Goal: Transaction & Acquisition: Subscribe to service/newsletter

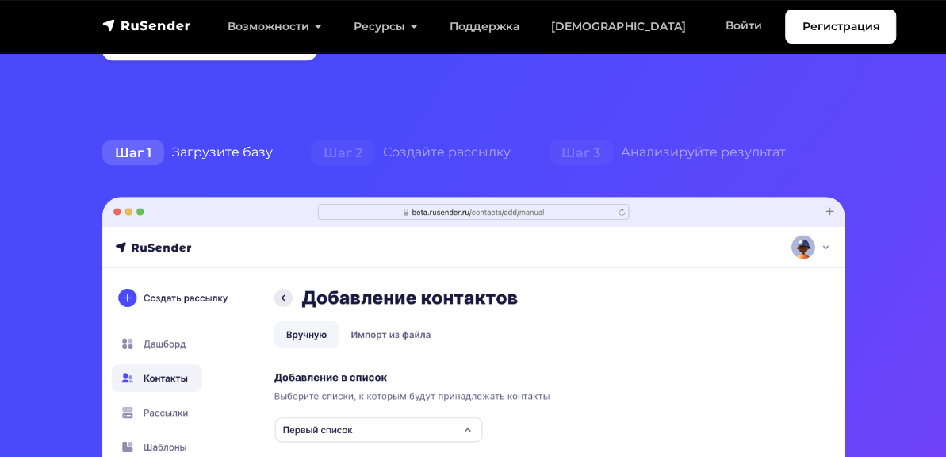
scroll to position [238, 0]
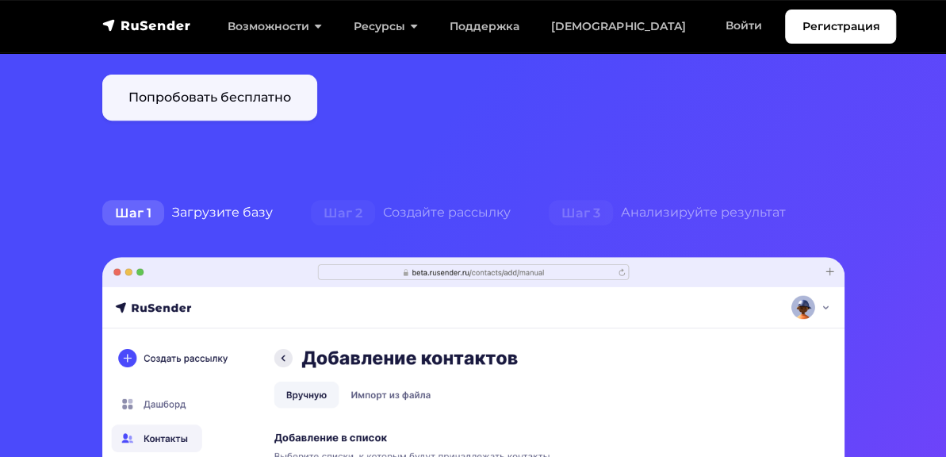
click at [148, 92] on link "Попробовать бесплатно" at bounding box center [209, 98] width 215 height 46
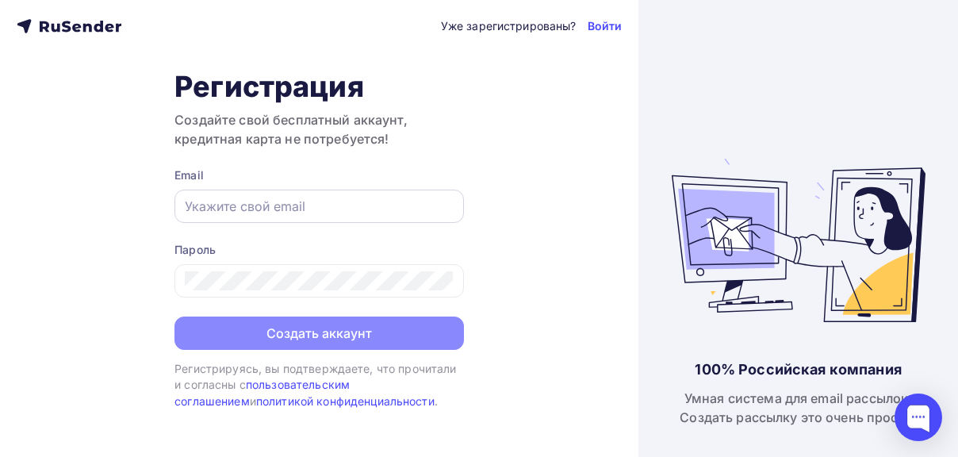
click at [268, 208] on input "text" at bounding box center [319, 206] width 269 height 19
drag, startPoint x: 335, startPoint y: 204, endPoint x: 262, endPoint y: 205, distance: 72.2
click at [262, 205] on input "[EMAIL_ADDRESS][DOMAIN_NAME]" at bounding box center [319, 206] width 269 height 19
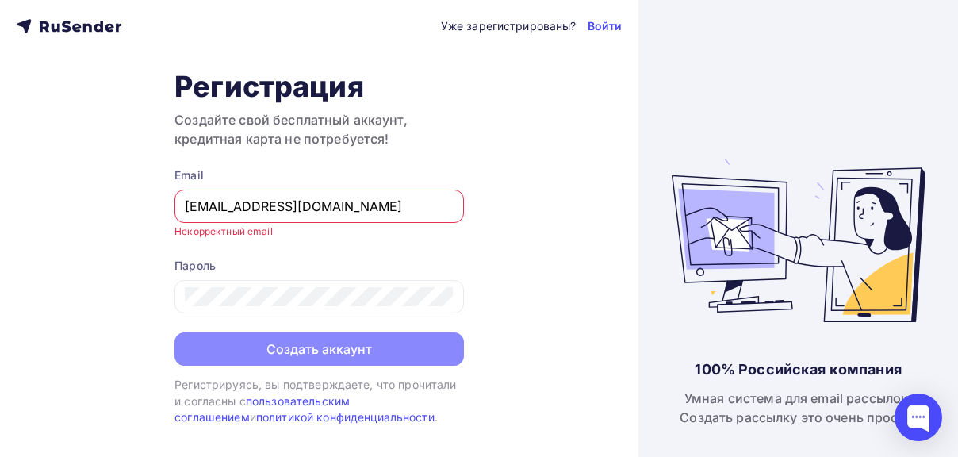
drag, startPoint x: 354, startPoint y: 212, endPoint x: 181, endPoint y: 224, distance: 174.1
click at [181, 224] on span "Email [EMAIL_ADDRESS][DOMAIN_NAME] Некорректный email" at bounding box center [318, 202] width 289 height 70
paste input "text"
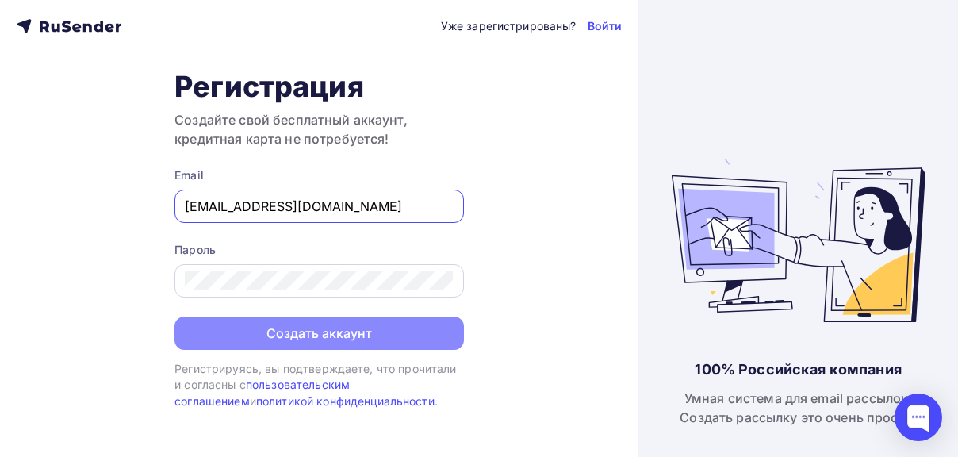
type input "[EMAIL_ADDRESS][DOMAIN_NAME]"
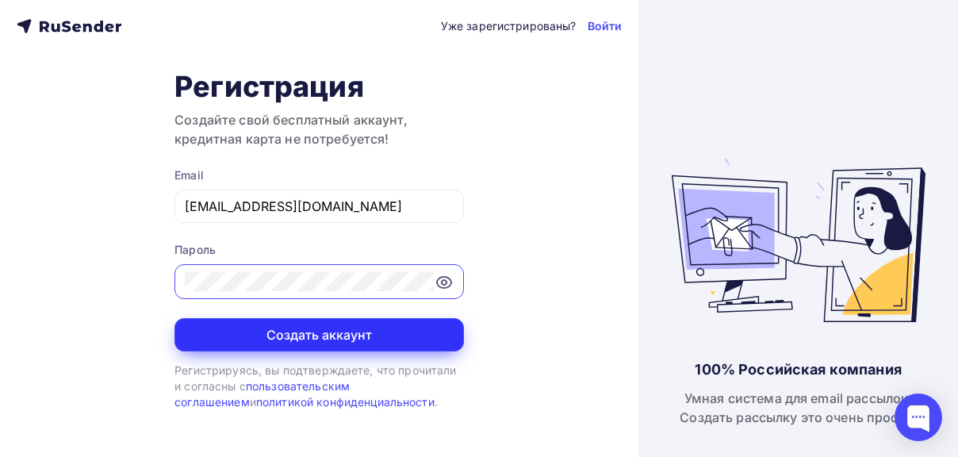
click at [304, 335] on button "Создать аккаунт" at bounding box center [318, 334] width 289 height 33
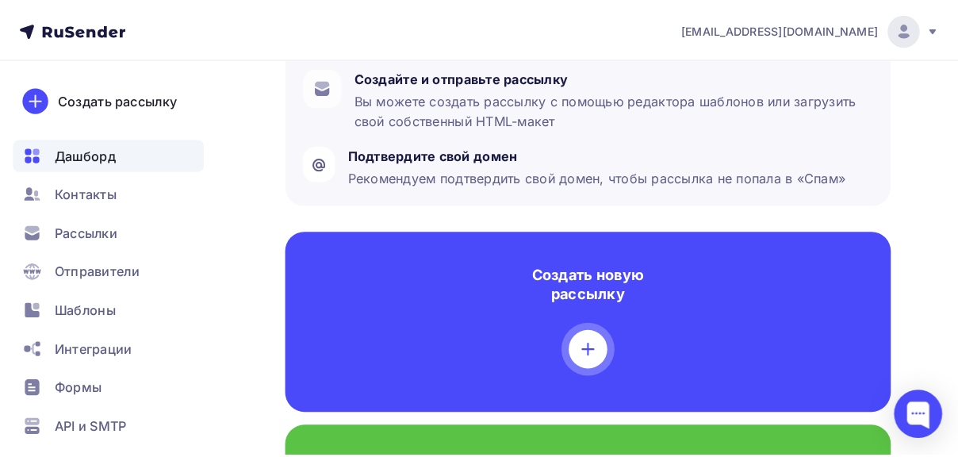
scroll to position [396, 0]
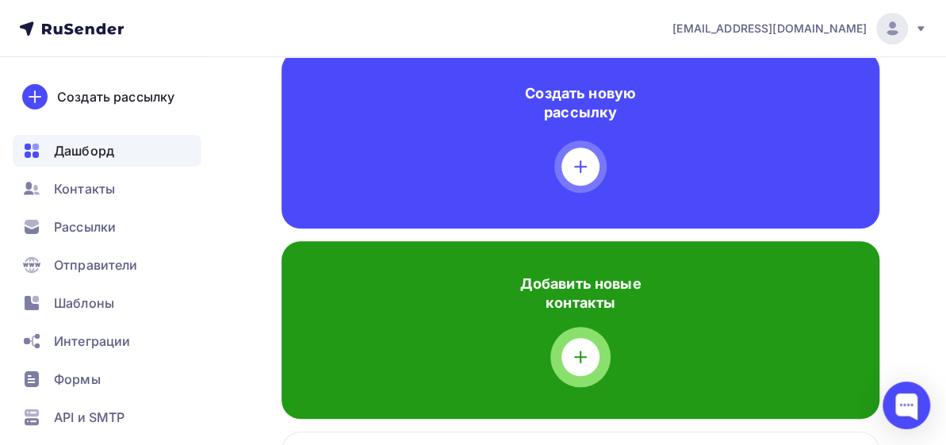
click at [574, 347] on icon at bounding box center [580, 356] width 19 height 19
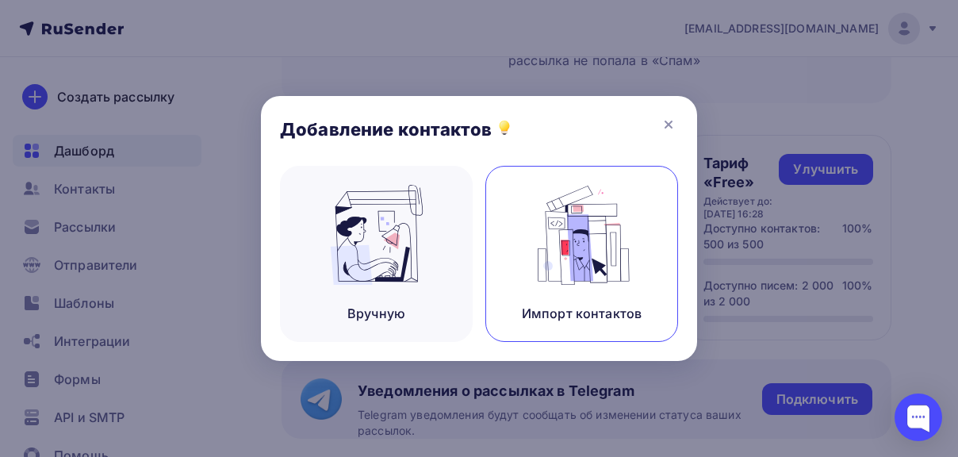
click at [577, 252] on img at bounding box center [582, 235] width 106 height 100
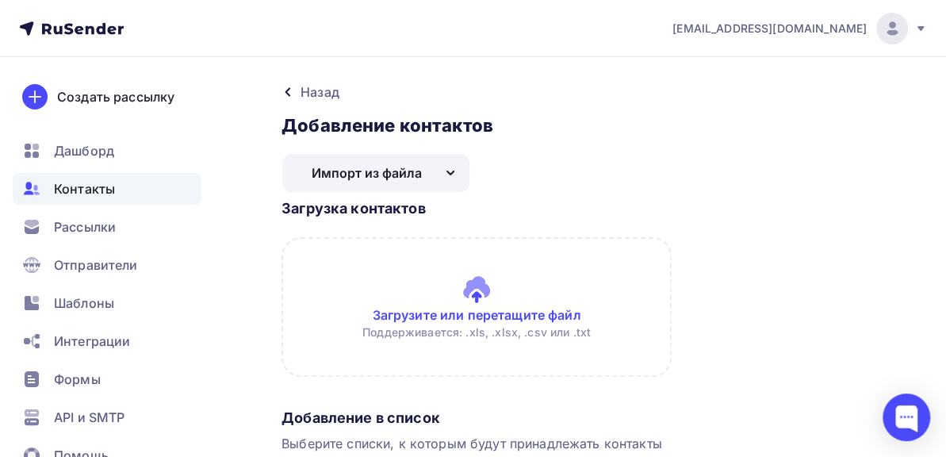
click at [499, 310] on input "file" at bounding box center [580, 307] width 598 height 140
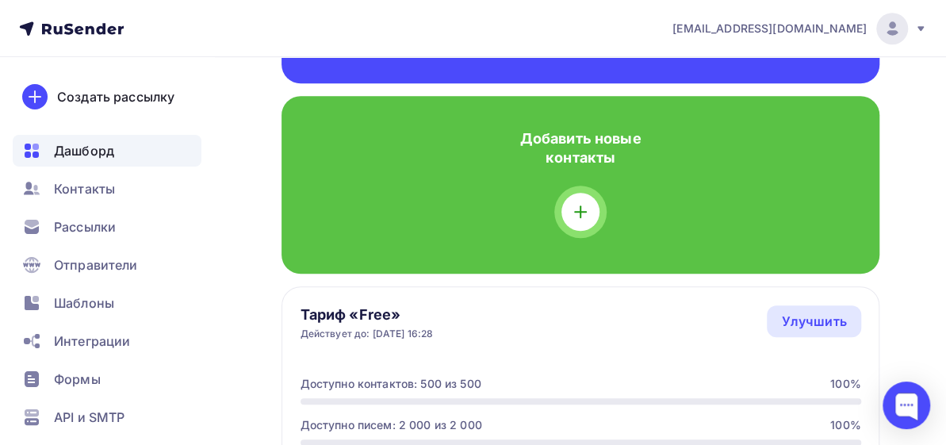
scroll to position [304, 0]
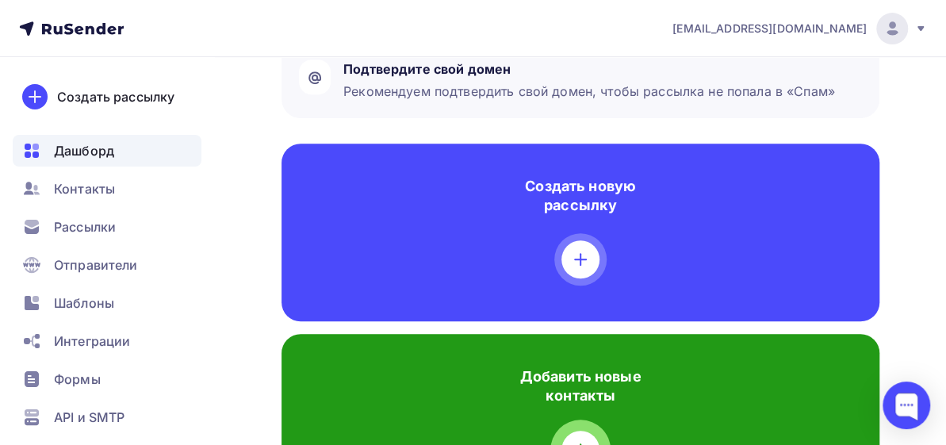
click at [583, 440] on icon at bounding box center [580, 449] width 19 height 19
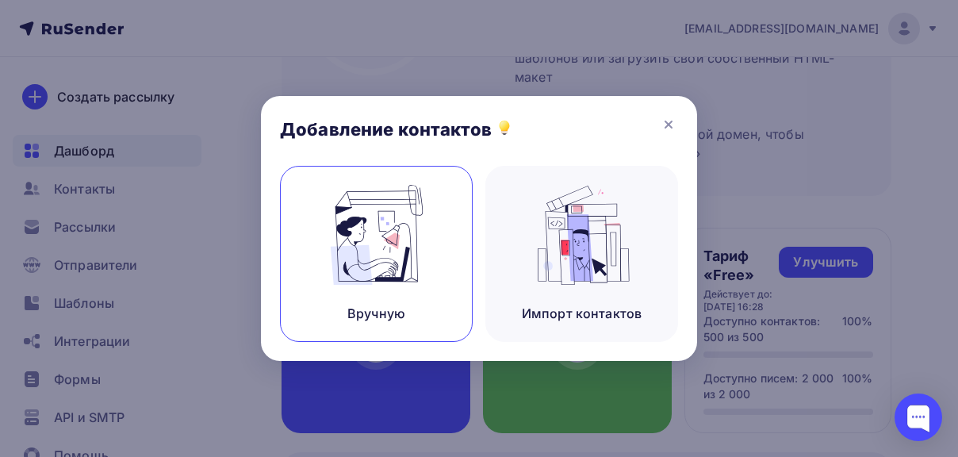
click at [391, 285] on div "Вручную" at bounding box center [376, 254] width 193 height 176
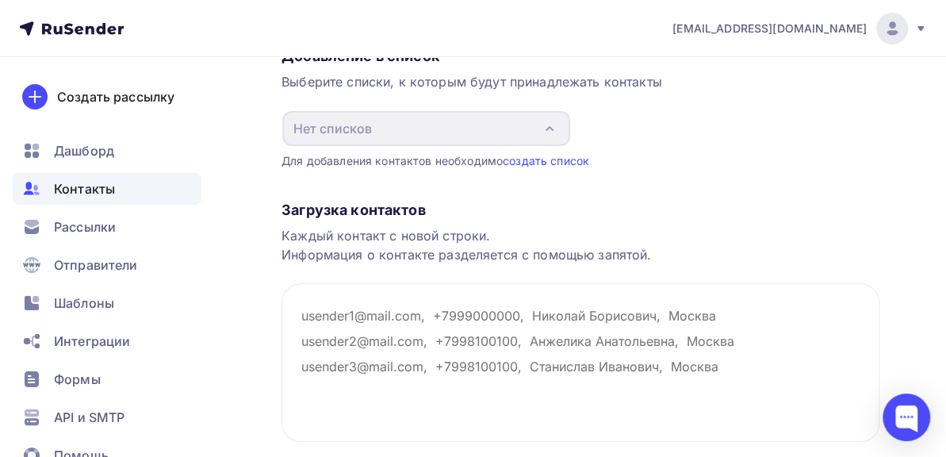
scroll to position [159, 0]
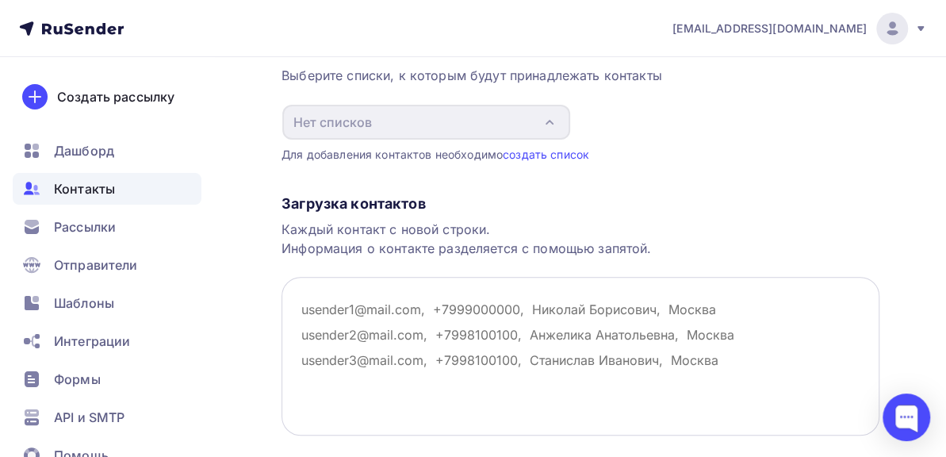
click at [384, 307] on textarea at bounding box center [580, 356] width 598 height 159
click at [317, 312] on textarea at bounding box center [580, 356] width 598 height 159
click at [311, 302] on textarea at bounding box center [580, 356] width 598 height 159
paste textarea "ourco@minobr.rkomi.ru"
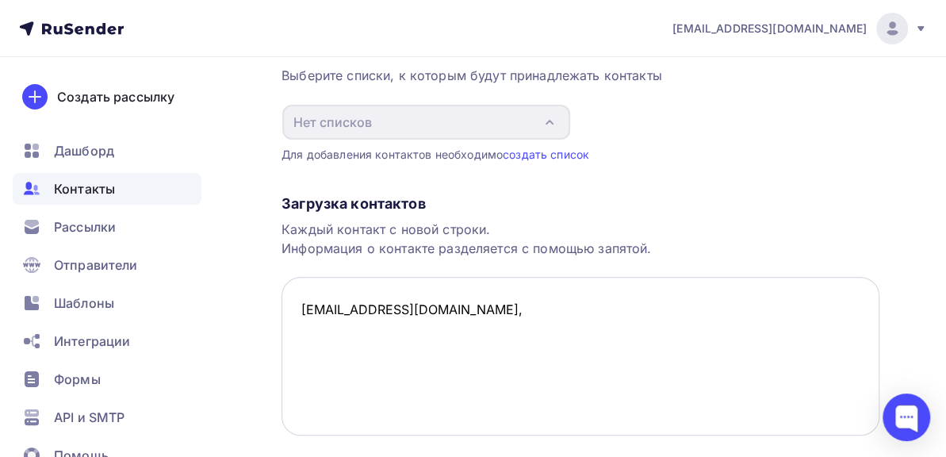
paste textarea "ddsh1@minobr.rkomi.ru"
paste textarea "rozli@minobr.rkomi.ru"
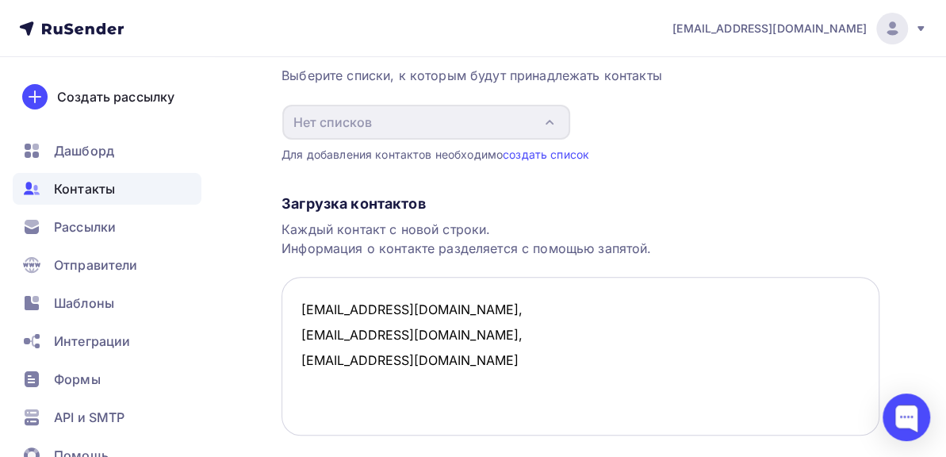
paste textarea "slt@minobr.rkomi.ru"
paste textarea "rcdim@minobr.rkomi.ru"
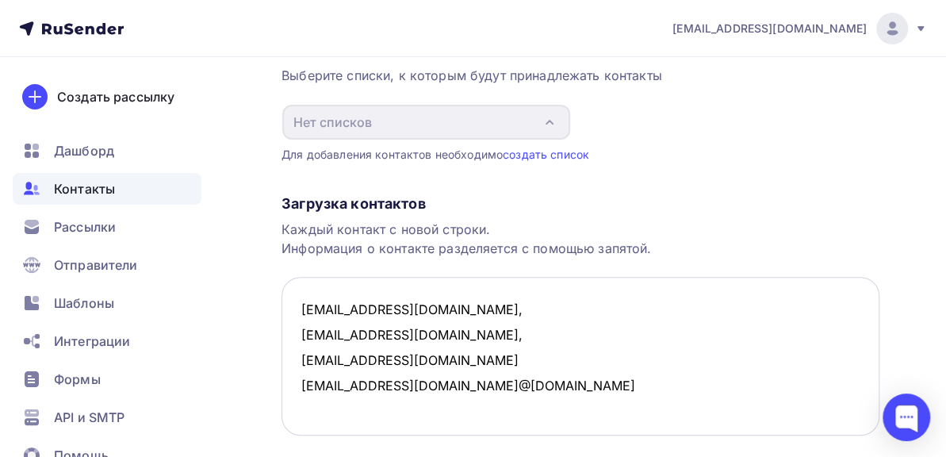
click at [423, 388] on textarea "ourco@minobr.rkomi.ru, ddsh1@minobr.rkomi.ru, rozli@minobr.rkomi.ru slt@minobr.…" at bounding box center [580, 356] width 598 height 159
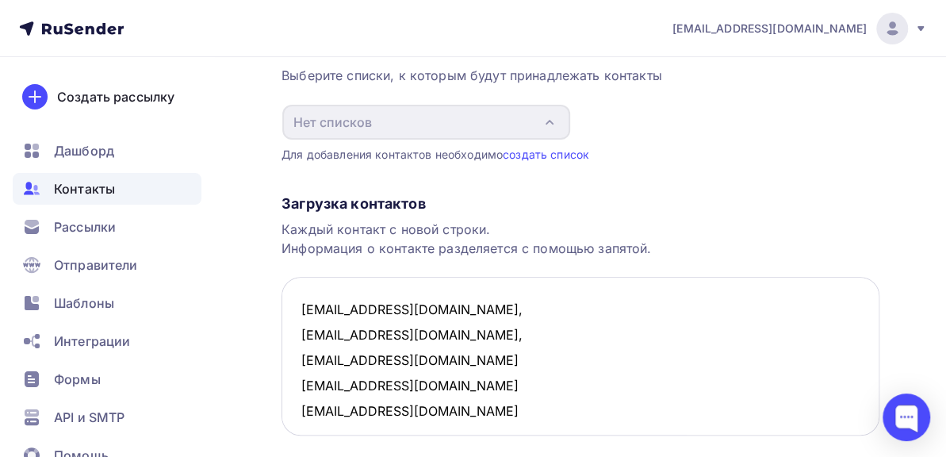
drag, startPoint x: 465, startPoint y: 407, endPoint x: 435, endPoint y: 400, distance: 30.2
click at [465, 407] on textarea "ourco@minobr.rkomi.ru, ddsh1@minobr.rkomi.ru, rozli@minobr.rkomi.ru slt@minobr.…" at bounding box center [580, 356] width 598 height 159
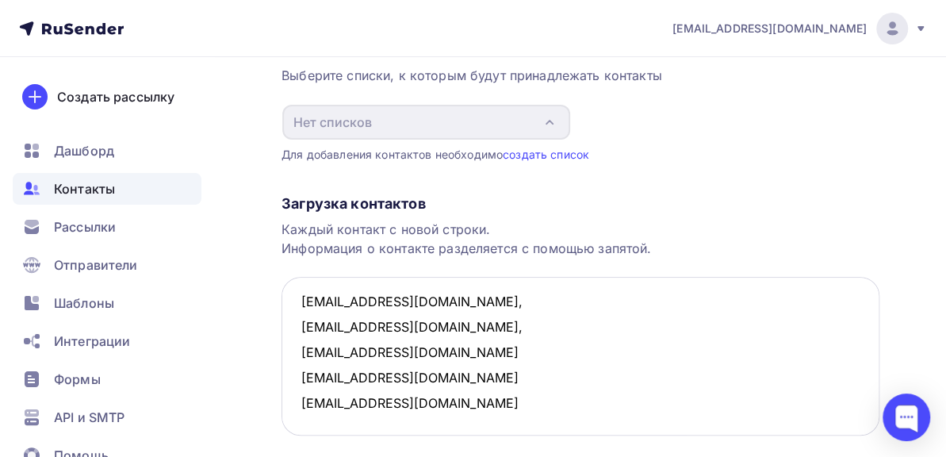
paste textarea "rcdo@minobr.rkomi.ru"
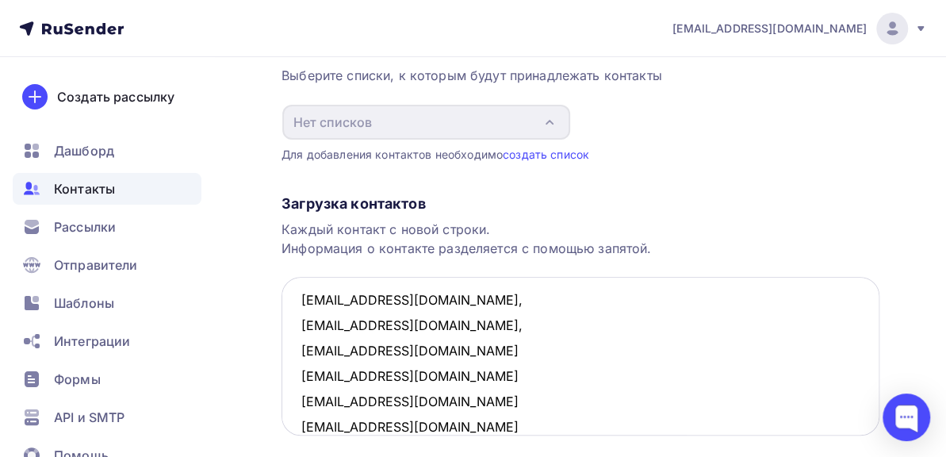
scroll to position [35, 0]
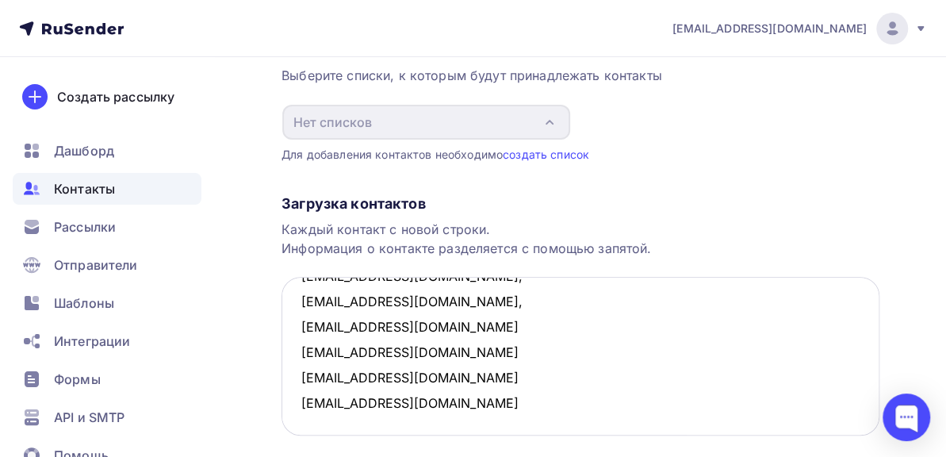
paste textarea "ricoko@ricoko.ru"
paste textarea "codmork@minobr.rkomi.ru"
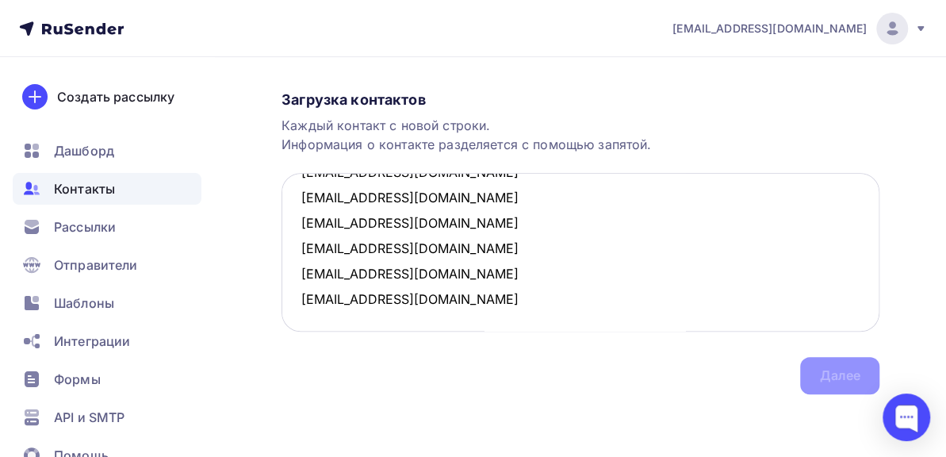
scroll to position [86, 0]
paste textarea "skosh45@minobr.rkomi.ru"
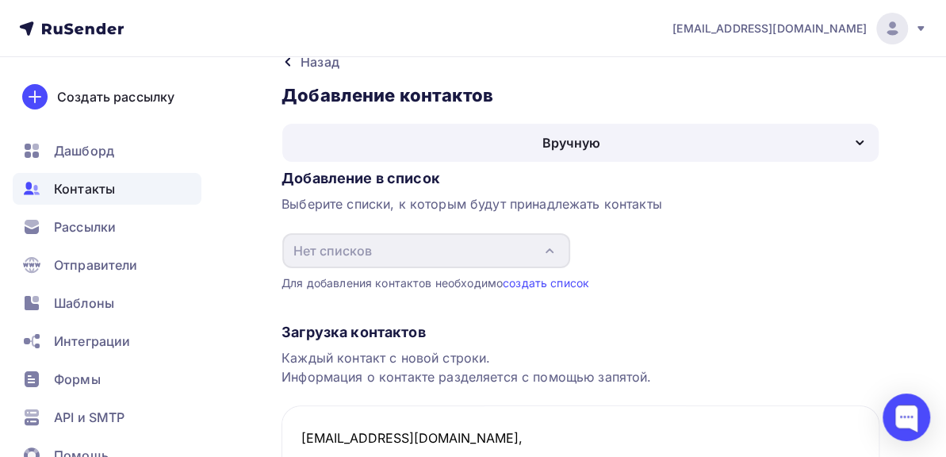
scroll to position [0, 0]
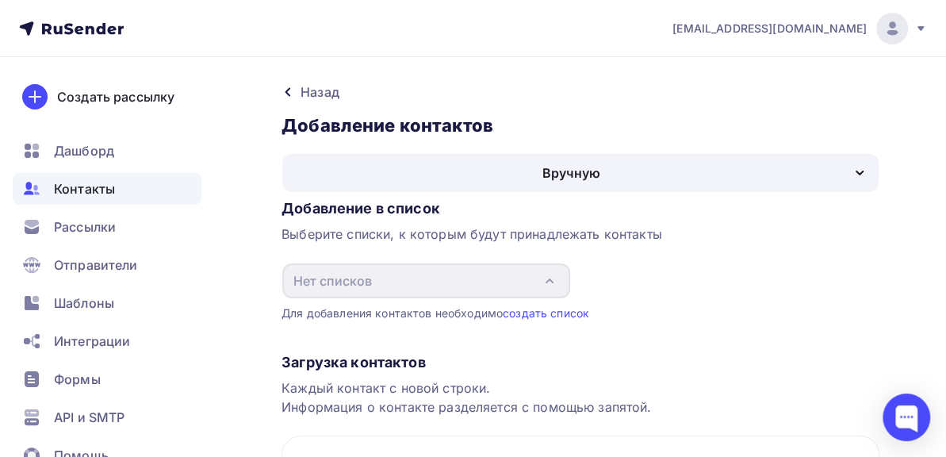
type textarea "ourco@minobr.rkomi.ru, ddsh1@minobr.rkomi.ru, rozli@minobr.rkomi.ru slt@minobr.…"
click at [521, 311] on link "создать список" at bounding box center [546, 312] width 86 height 13
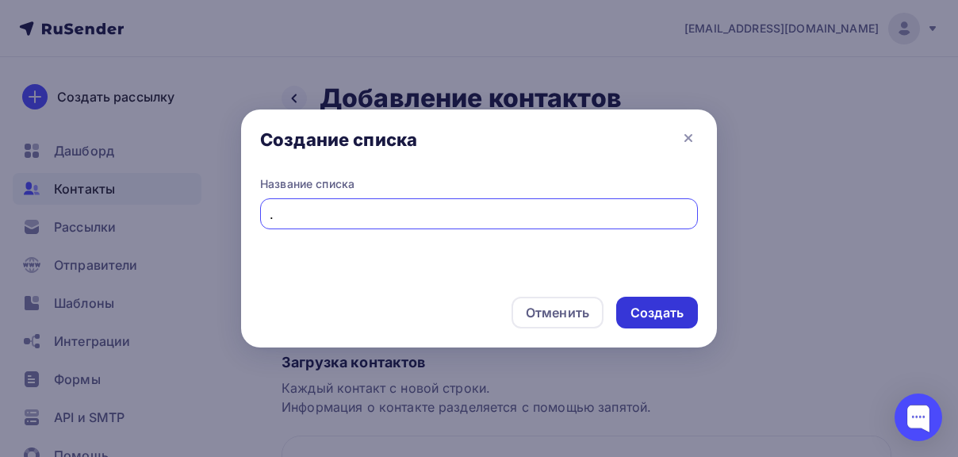
type input "."
click at [643, 304] on div "Создать" at bounding box center [656, 313] width 53 height 18
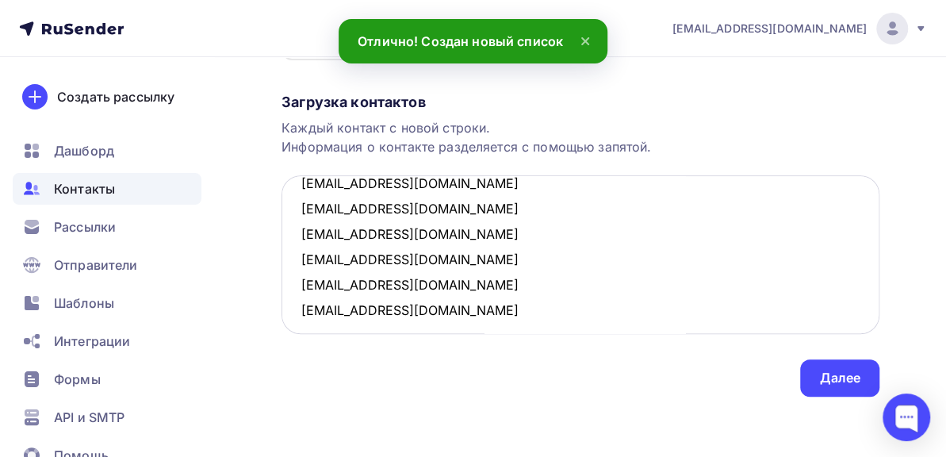
scroll to position [109, 0]
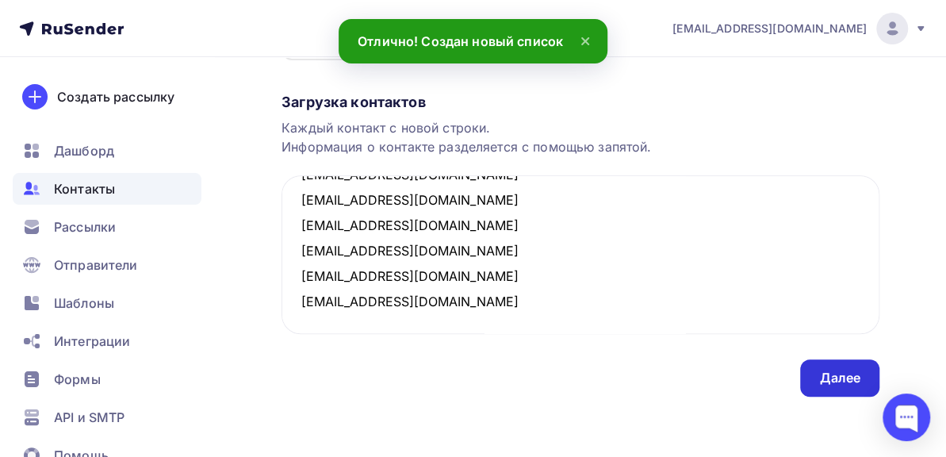
click at [810, 379] on div "Далее" at bounding box center [839, 377] width 79 height 37
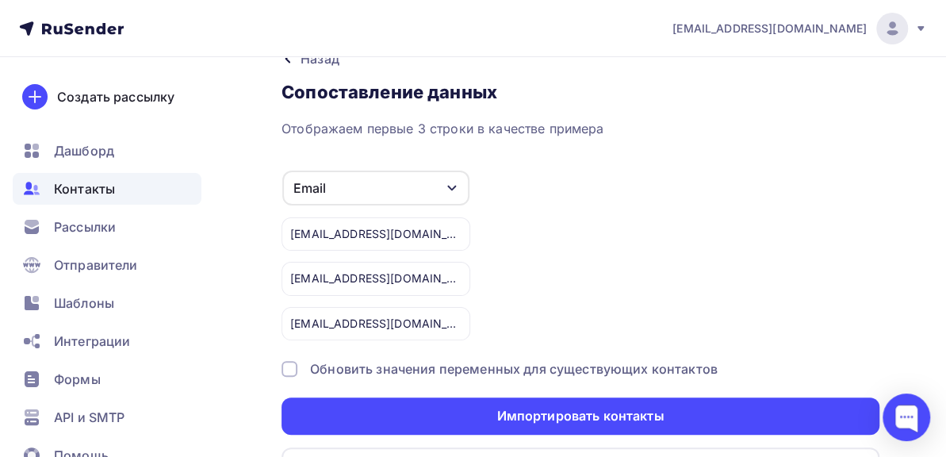
scroll to position [52, 0]
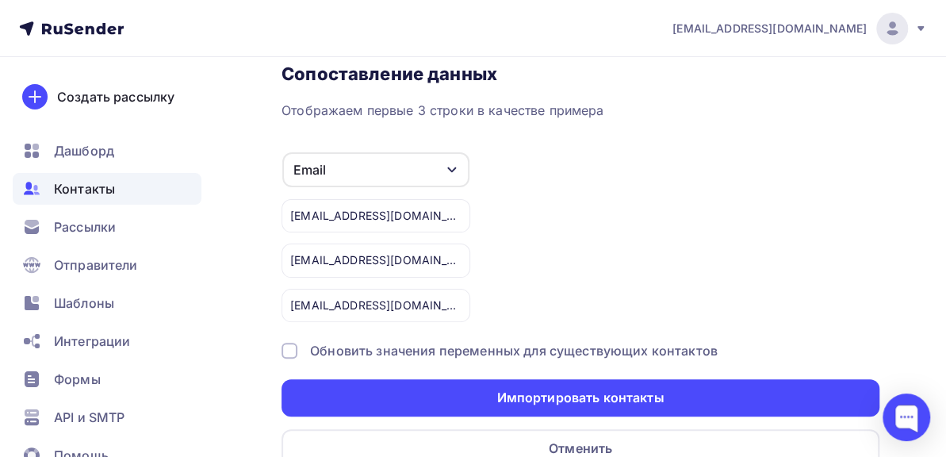
click at [442, 152] on div "Email" at bounding box center [375, 169] width 187 height 35
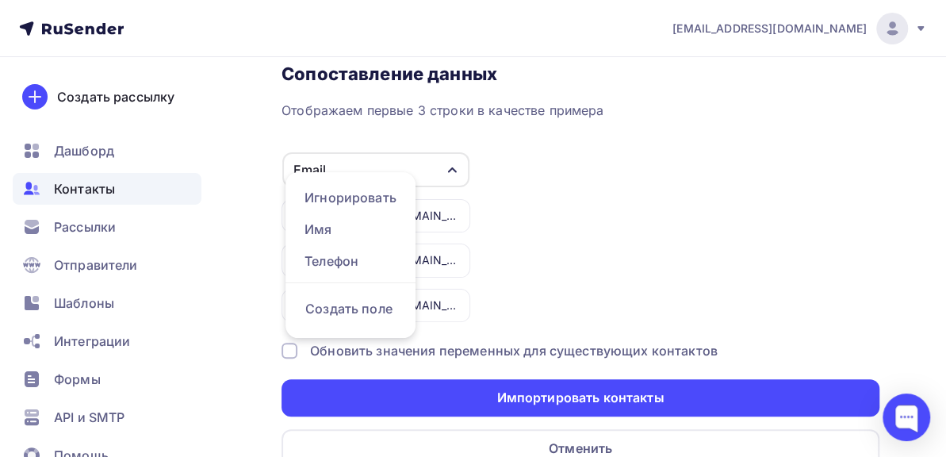
click at [442, 152] on div "Email" at bounding box center [375, 169] width 187 height 35
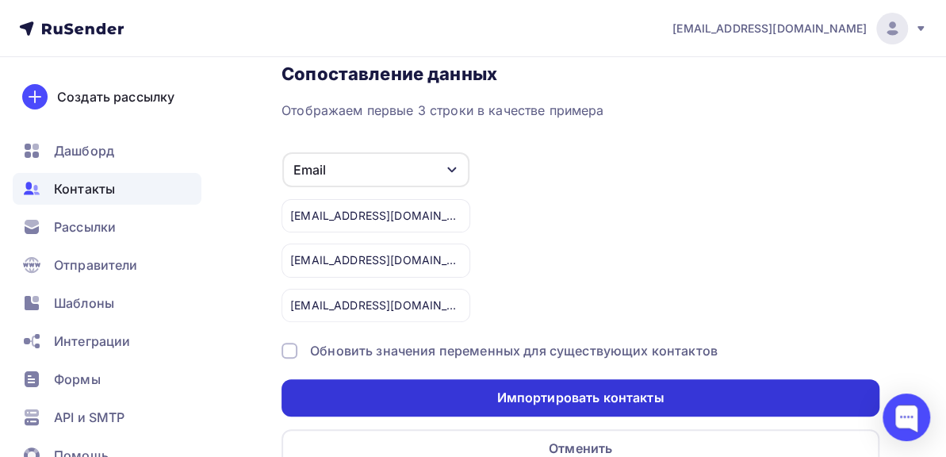
click at [664, 388] on div "Импортировать контакты" at bounding box center [579, 397] width 167 height 18
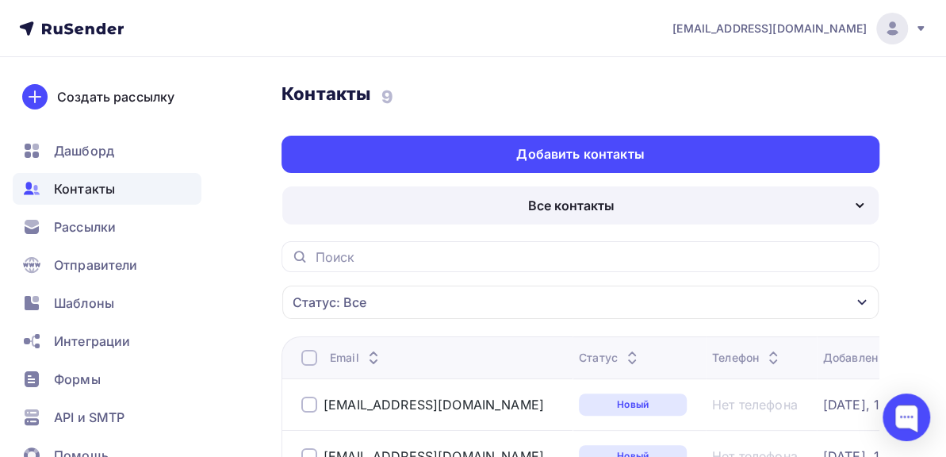
click at [0, 0] on link "Списки" at bounding box center [0, 0] width 0 height 0
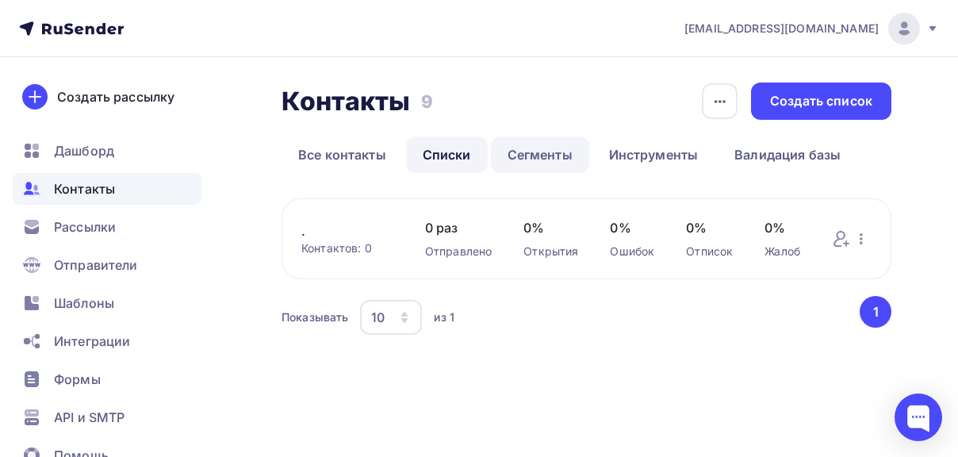
click at [522, 158] on link "Сегменты" at bounding box center [540, 154] width 98 height 36
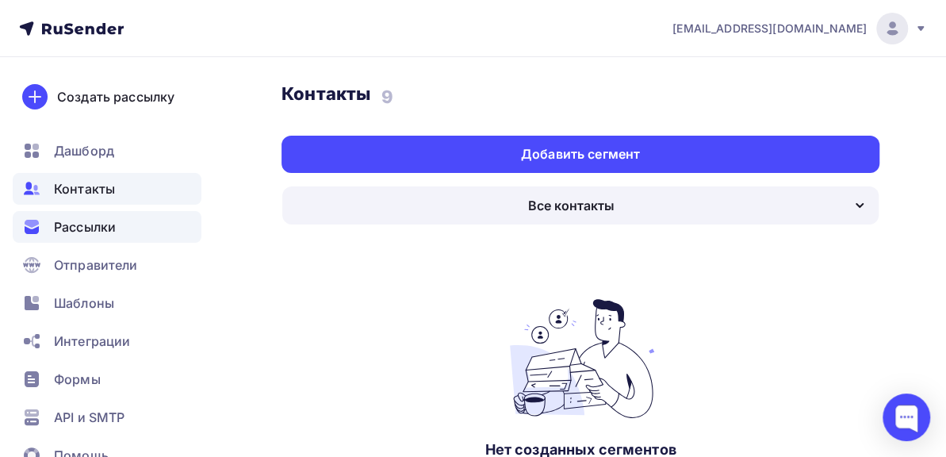
click at [107, 228] on span "Рассылки" at bounding box center [85, 226] width 62 height 19
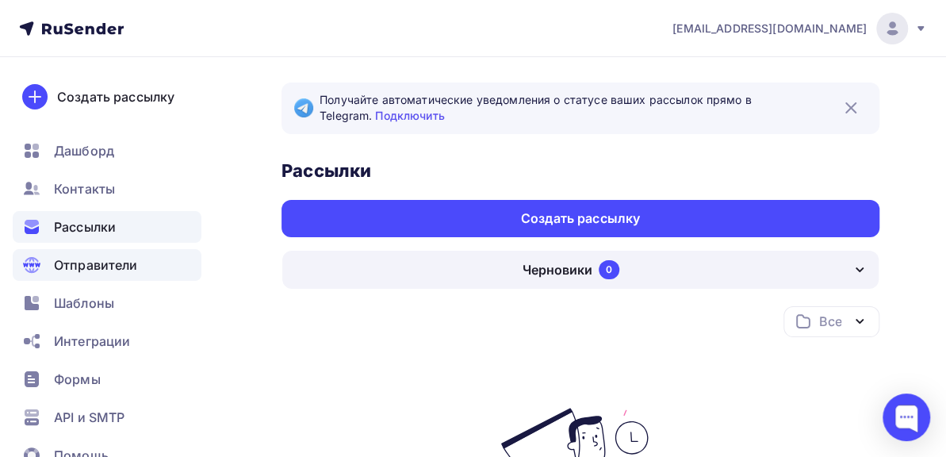
click at [120, 267] on span "Отправители" at bounding box center [96, 264] width 84 height 19
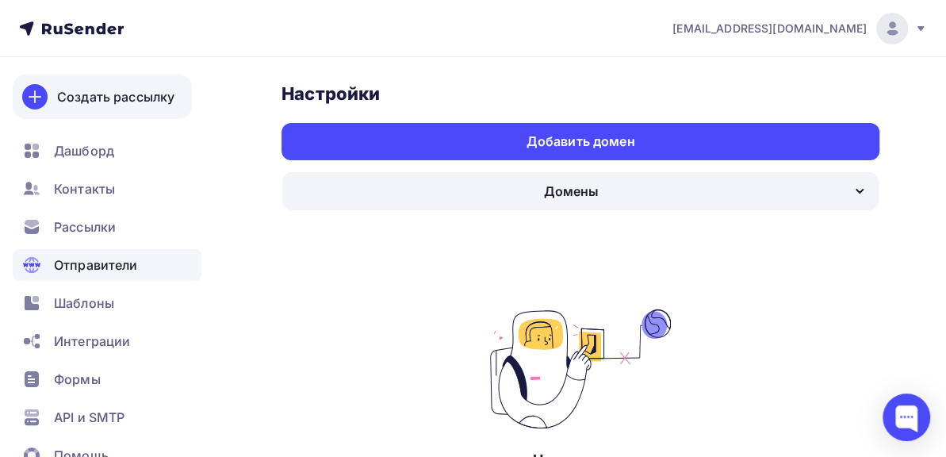
click at [140, 98] on div "Создать рассылку" at bounding box center [115, 96] width 117 height 19
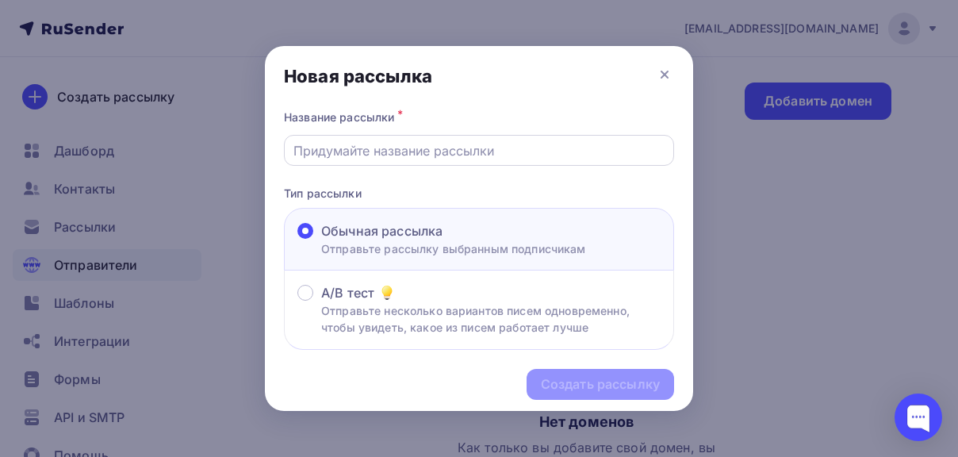
click at [363, 155] on input "text" at bounding box center [479, 150] width 372 height 19
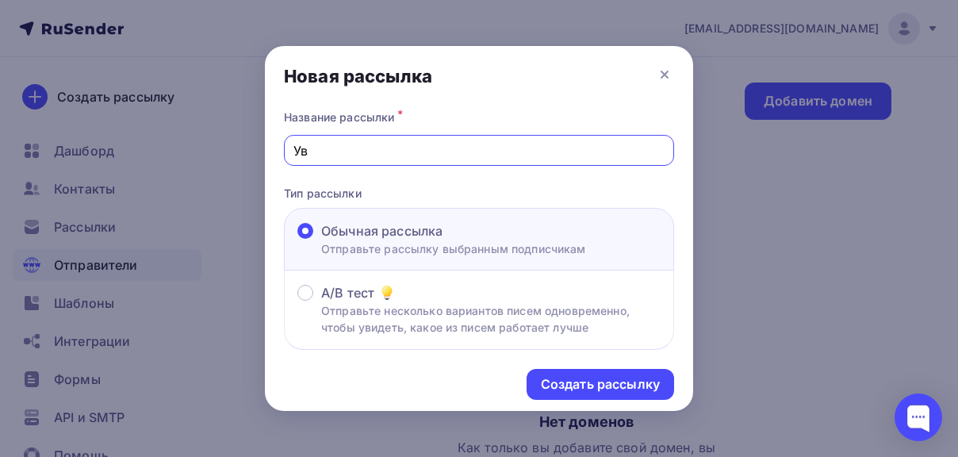
type input "У"
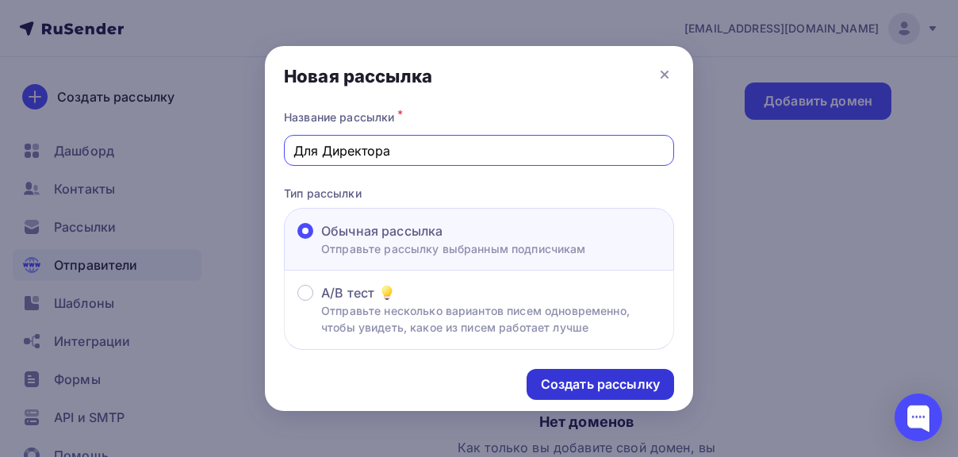
type input "Для Директора"
click at [610, 386] on div "Создать рассылку" at bounding box center [600, 384] width 119 height 18
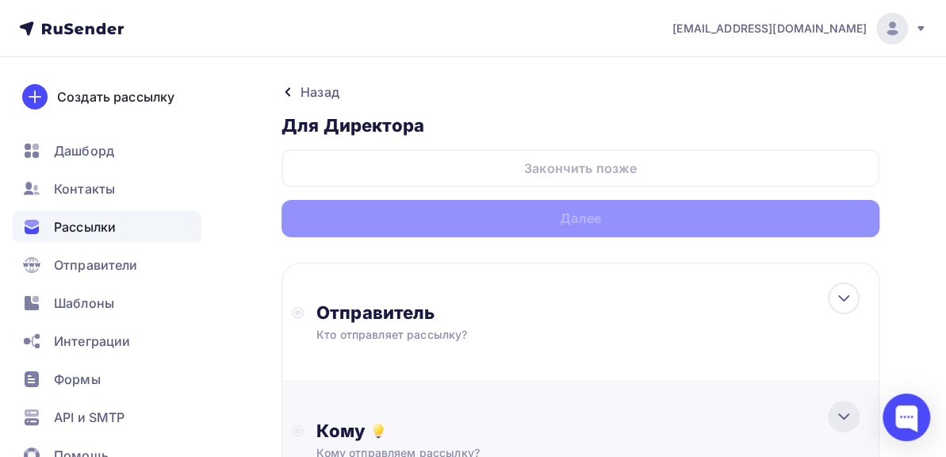
click at [845, 414] on icon at bounding box center [844, 416] width 10 height 5
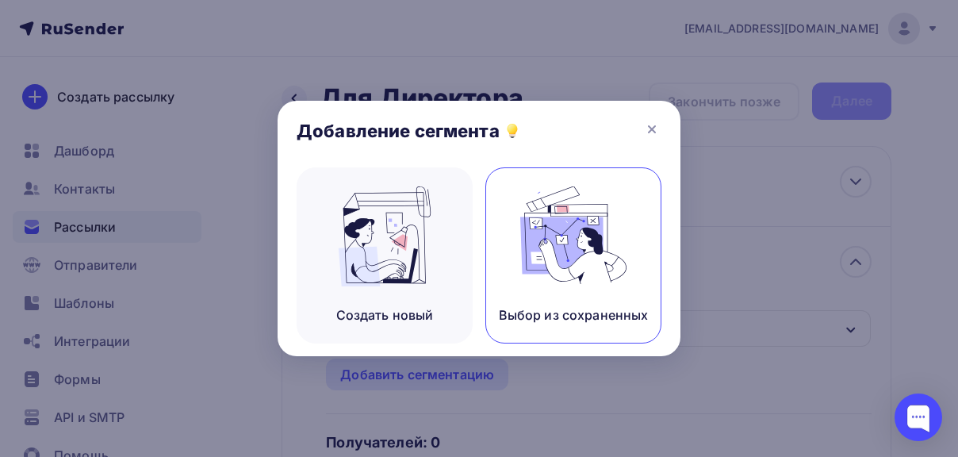
click at [544, 298] on div "Выбор из сохраненных" at bounding box center [573, 255] width 176 height 176
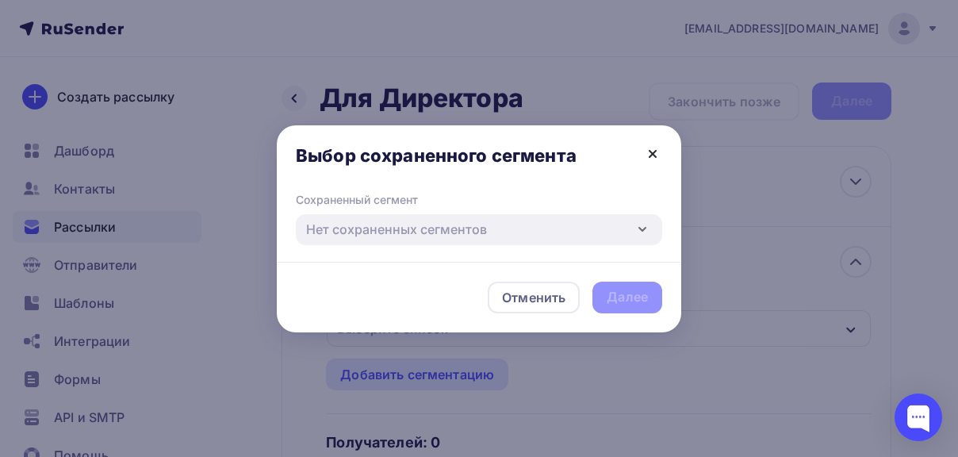
click at [647, 147] on icon at bounding box center [652, 153] width 19 height 19
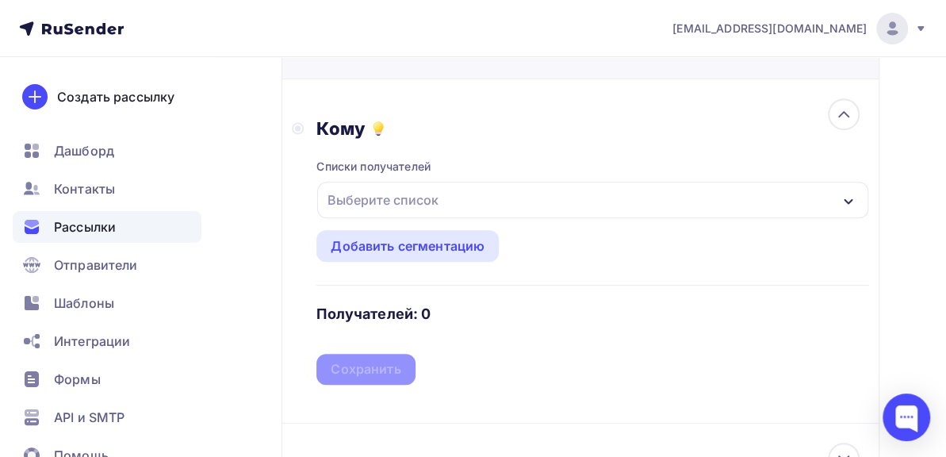
scroll to position [317, 0]
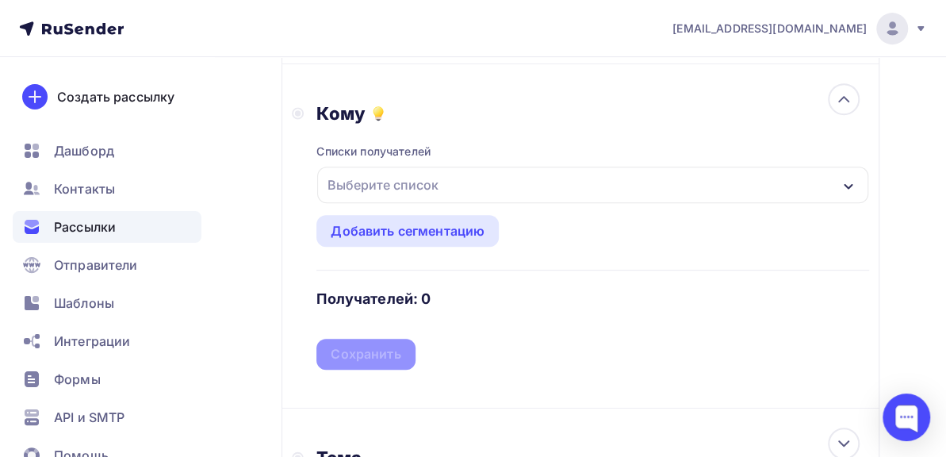
click at [443, 124] on div "Списки получателей Выберите список Все списки id . (9) #27670 Добавить список Д…" at bounding box center [592, 246] width 553 height 245
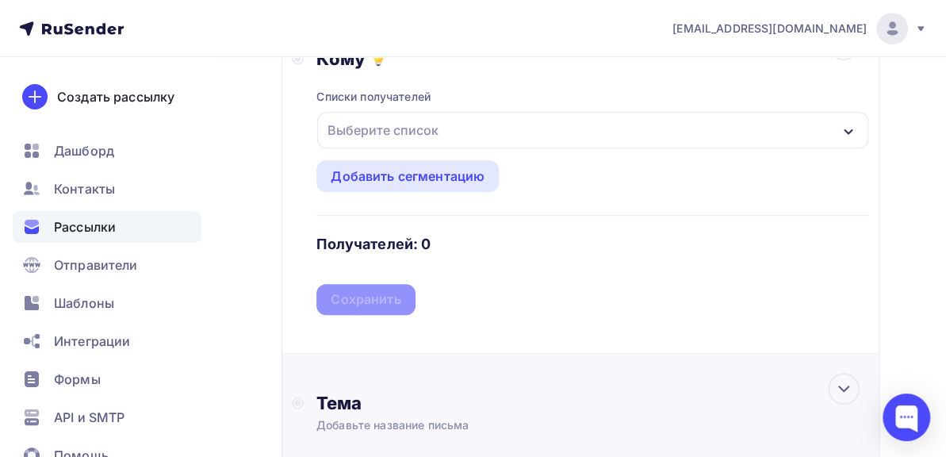
scroll to position [396, 0]
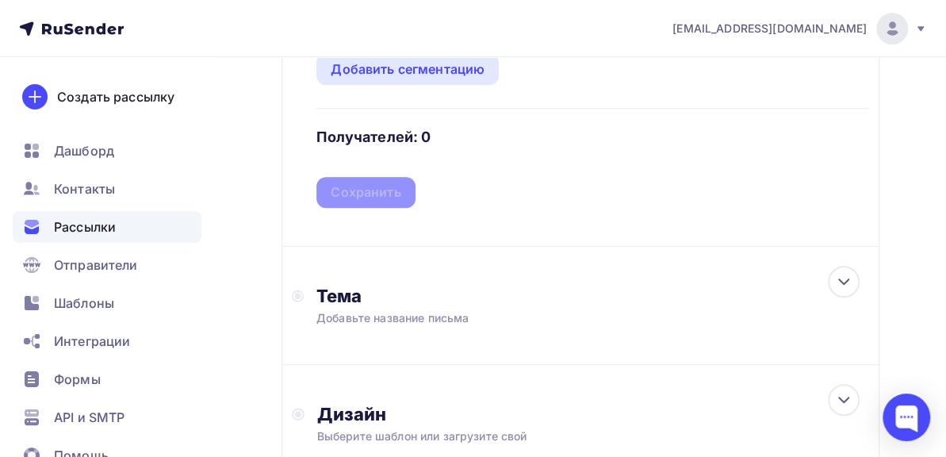
scroll to position [555, 0]
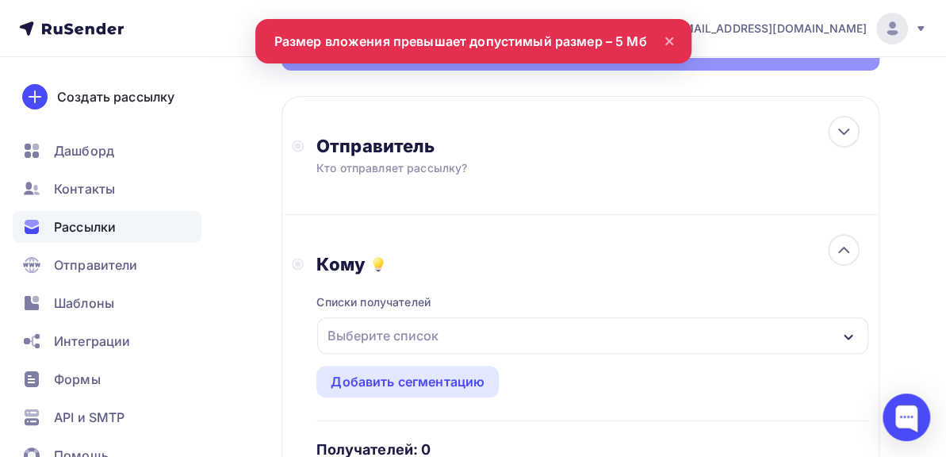
scroll to position [0, 0]
